Goal: Information Seeking & Learning: Learn about a topic

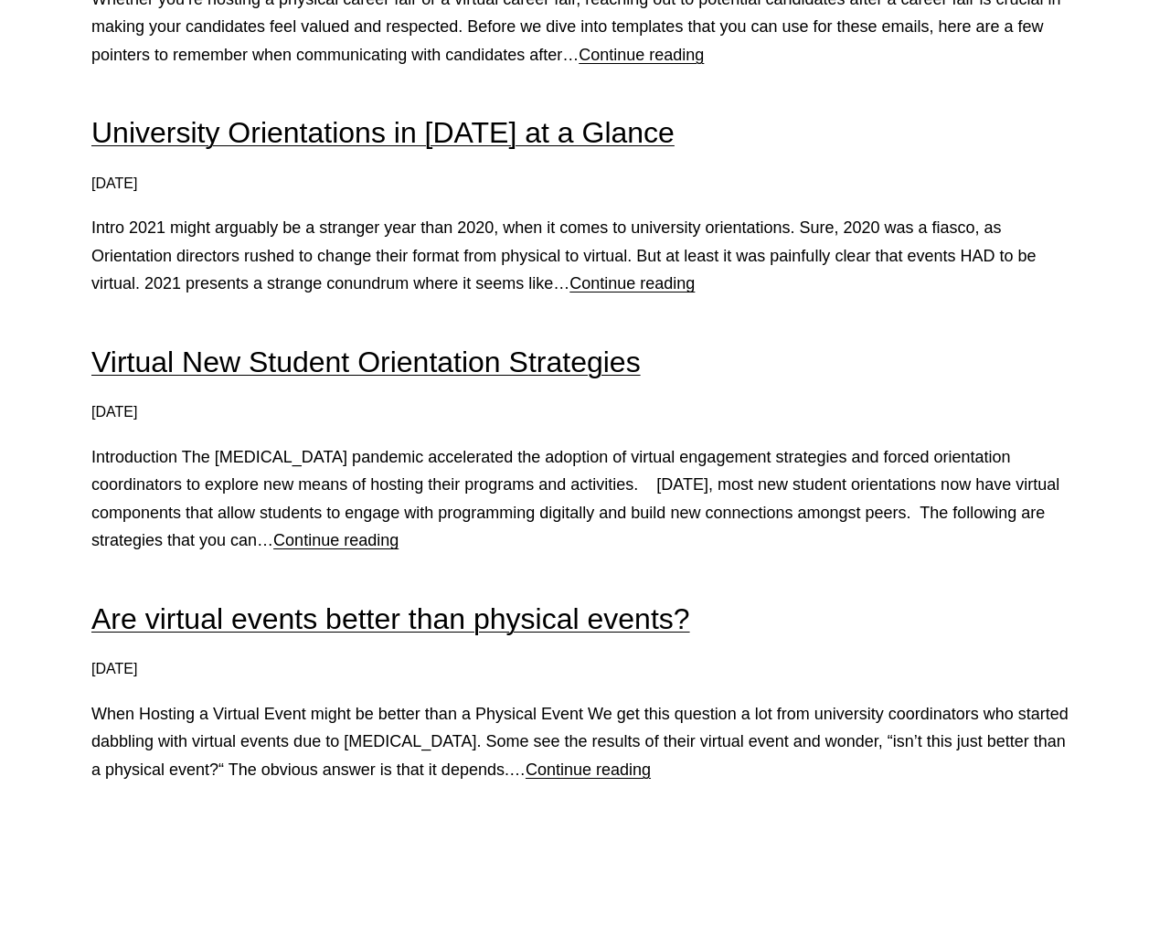
scroll to position [3123, 0]
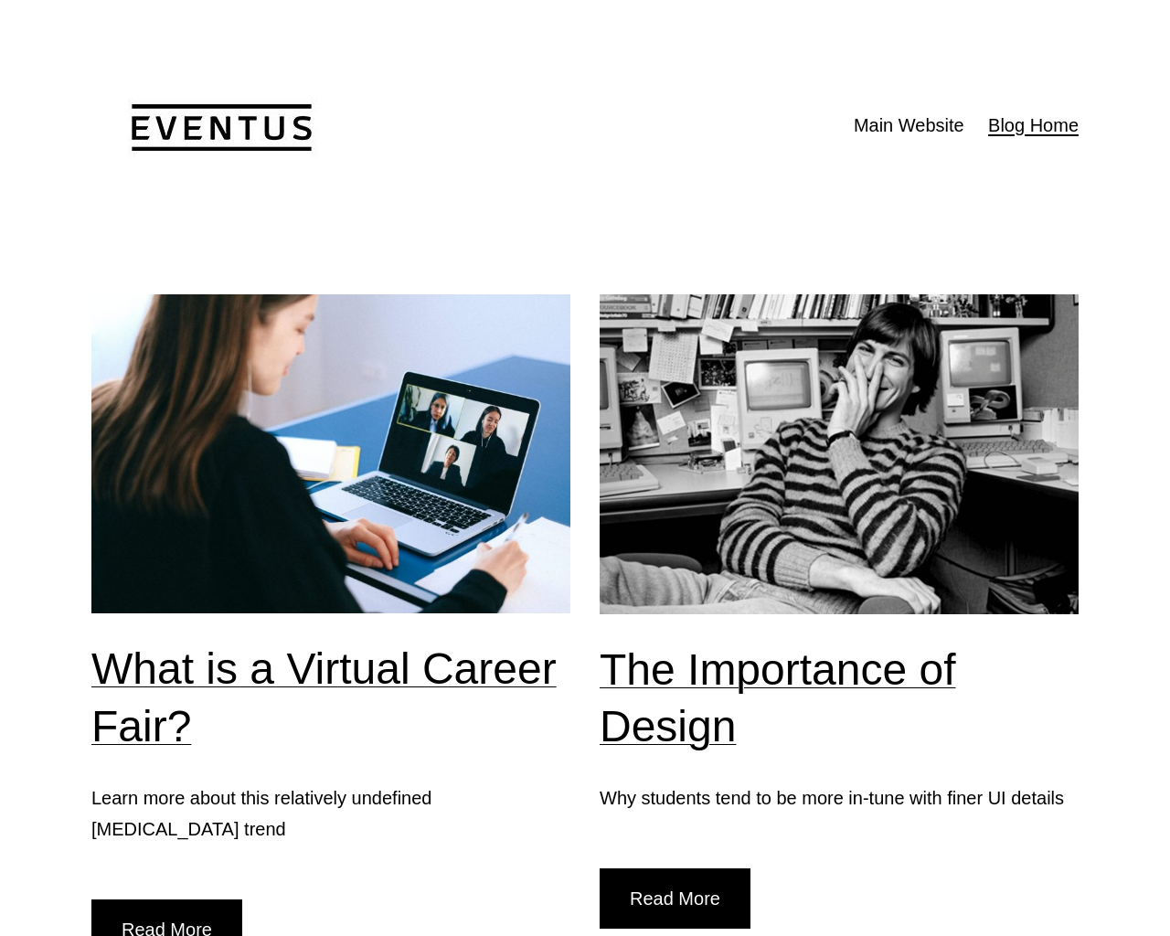
scroll to position [3119, 0]
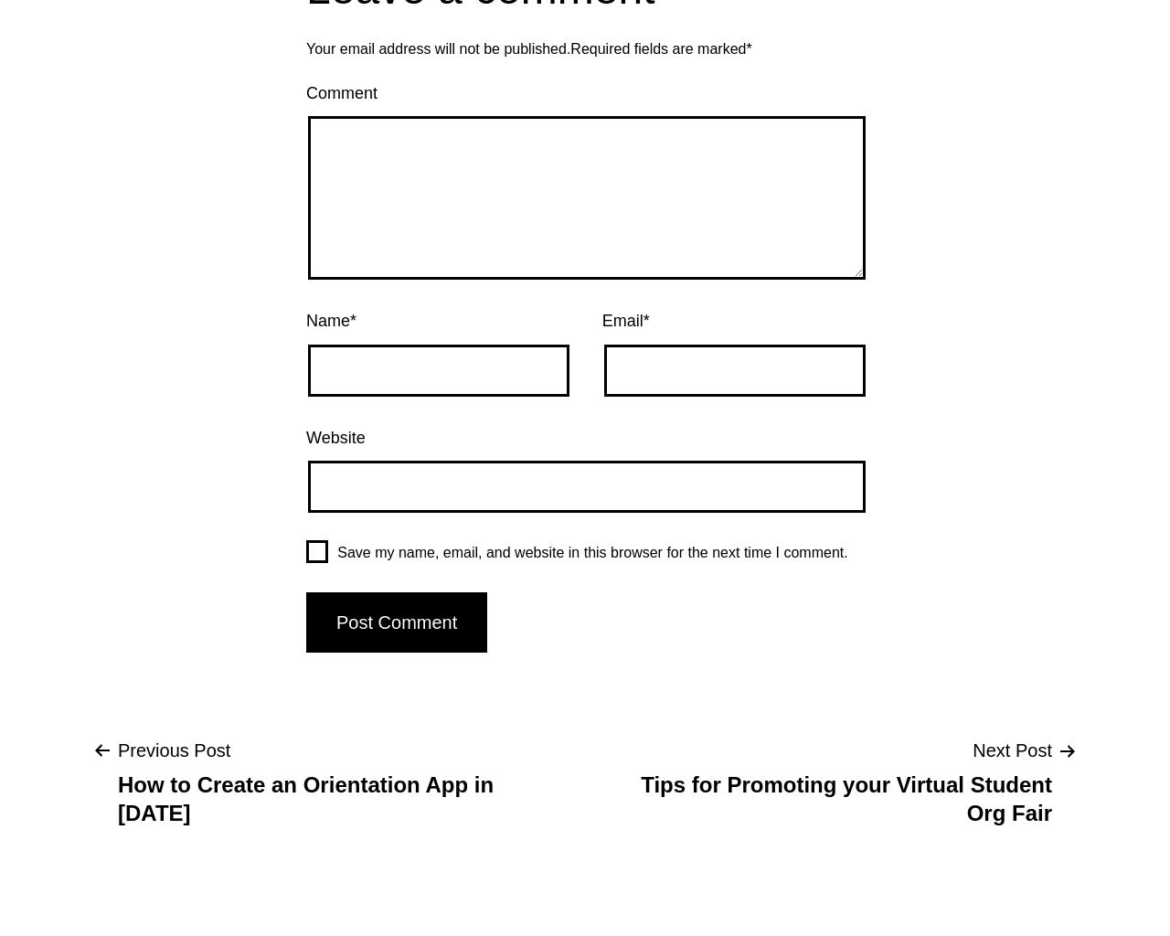
scroll to position [4541, 0]
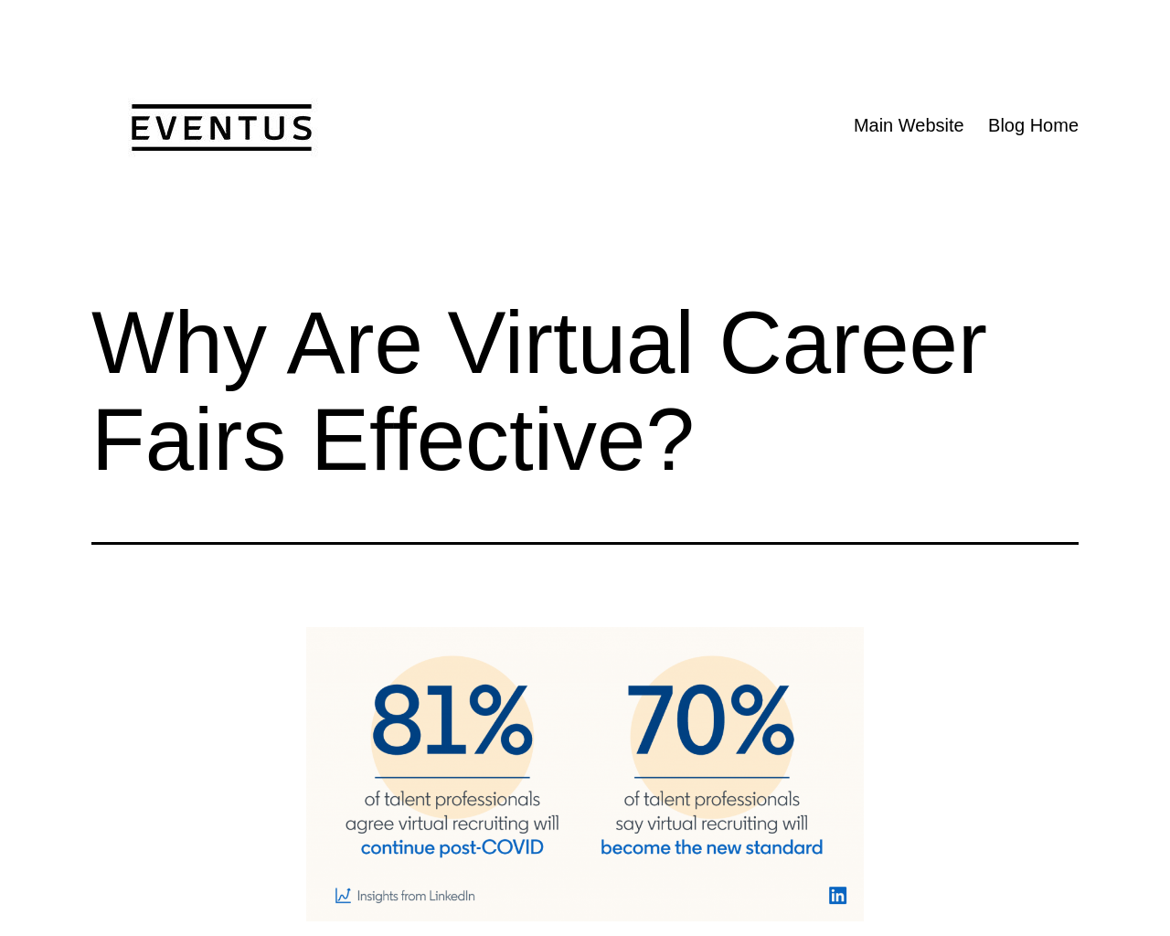
scroll to position [4536, 0]
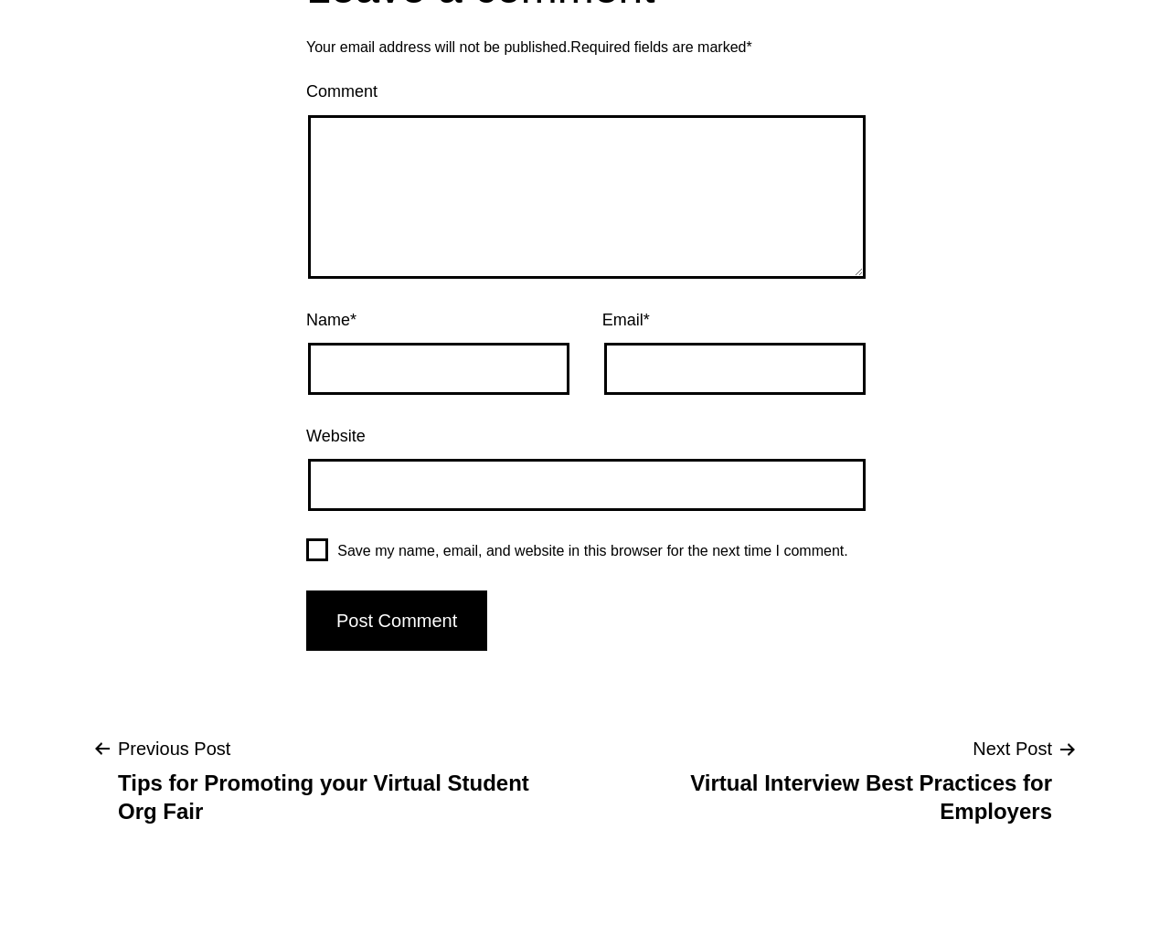
scroll to position [6824, 0]
